Goal: Transaction & Acquisition: Obtain resource

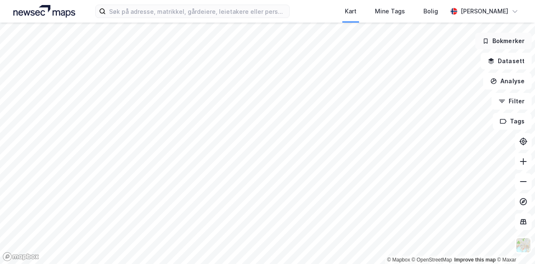
click at [504, 41] on button "Bokmerker" at bounding box center [503, 41] width 56 height 17
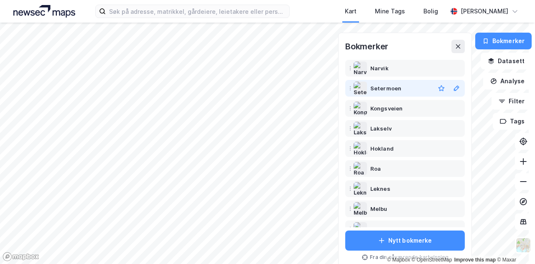
click at [385, 87] on div "Setermoen" at bounding box center [385, 88] width 31 height 10
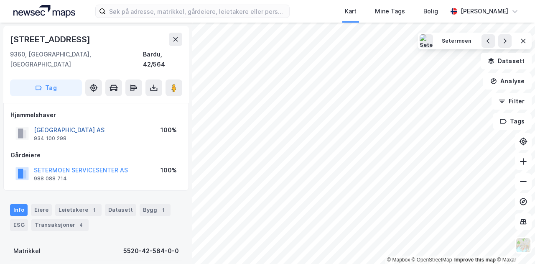
click at [0, 0] on button "[GEOGRAPHIC_DATA] AS" at bounding box center [0, 0] width 0 height 0
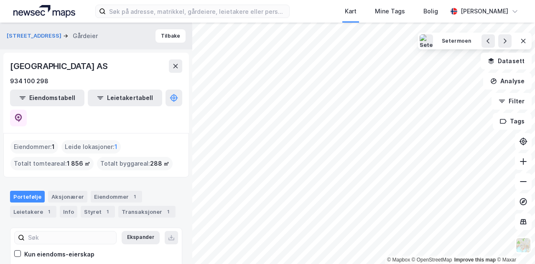
click at [106, 140] on div "Leide lokasjoner : 1" at bounding box center [90, 146] width 59 height 13
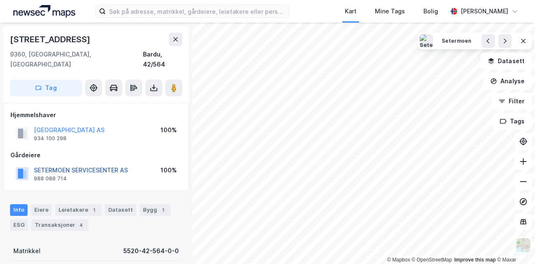
click at [0, 0] on button "SETERMOEN SERVICESENTER AS" at bounding box center [0, 0] width 0 height 0
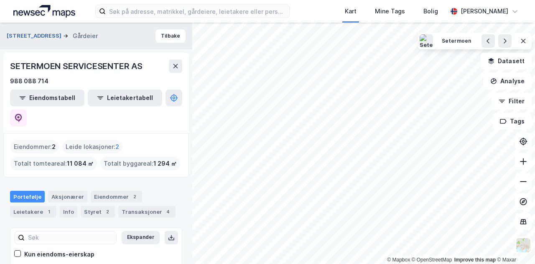
click at [24, 32] on button "[STREET_ADDRESS]" at bounding box center [35, 36] width 56 height 8
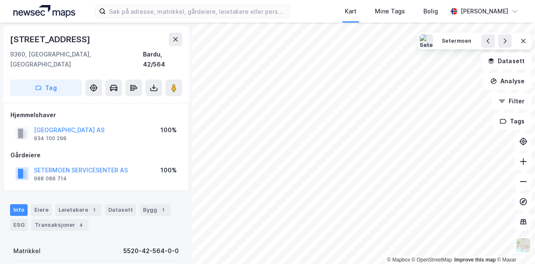
click at [82, 125] on div "[GEOGRAPHIC_DATA] AS" at bounding box center [69, 130] width 71 height 10
click at [0, 0] on button "[GEOGRAPHIC_DATA] AS" at bounding box center [0, 0] width 0 height 0
click at [152, 84] on icon at bounding box center [154, 88] width 8 height 8
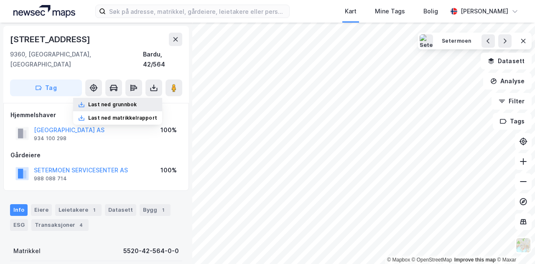
click at [128, 101] on div "Last ned grunnbok" at bounding box center [112, 104] width 48 height 7
